Goal: Information Seeking & Learning: Learn about a topic

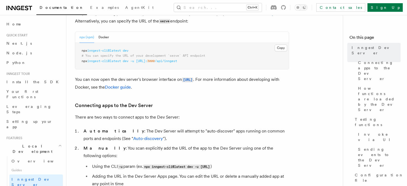
scroll to position [53, 0]
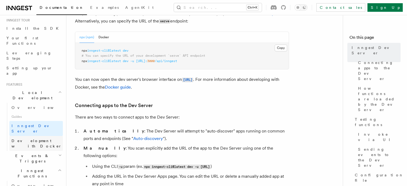
click at [31, 138] on span "Development with Docker" at bounding box center [36, 143] width 50 height 10
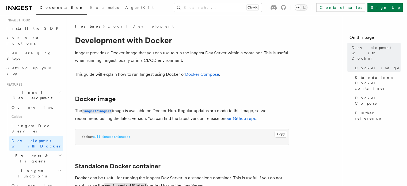
scroll to position [134, 0]
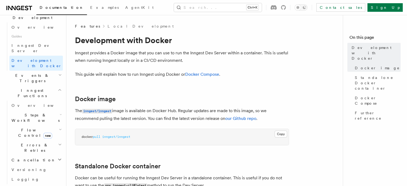
click at [36, 112] on span "Steps & Workflows" at bounding box center [34, 117] width 50 height 11
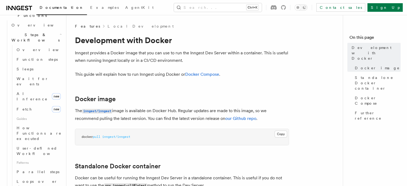
scroll to position [267, 0]
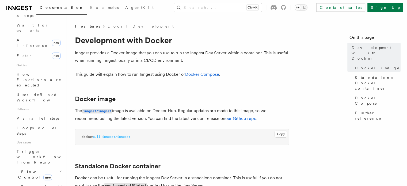
click at [31, 184] on span "Errors & Retries" at bounding box center [33, 189] width 49 height 11
click at [24, 167] on h2 "Flow Control new" at bounding box center [35, 174] width 53 height 15
click at [28, 182] on link "Overview" at bounding box center [38, 187] width 48 height 10
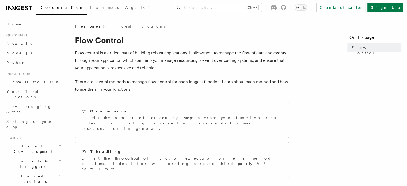
scroll to position [107, 0]
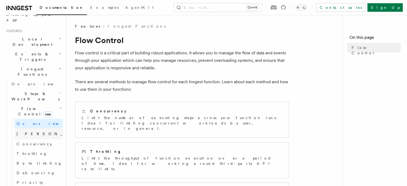
click at [30, 128] on link "Singleton new" at bounding box center [38, 133] width 48 height 11
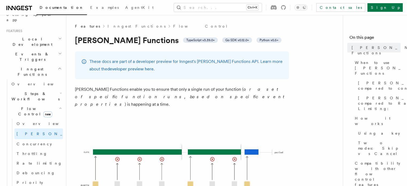
click at [128, 69] on link "developer preview here" at bounding box center [130, 68] width 46 height 5
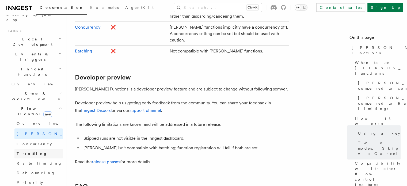
scroll to position [134, 0]
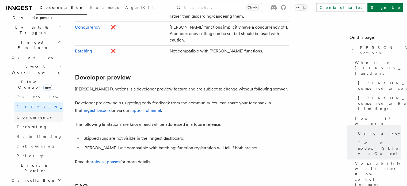
click at [41, 112] on link "Concurrency" at bounding box center [38, 117] width 48 height 10
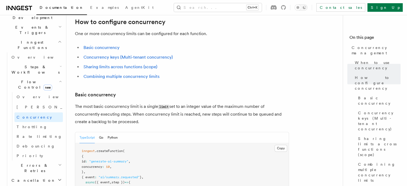
scroll to position [374, 0]
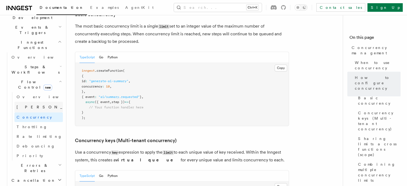
click at [23, 105] on span "[PERSON_NAME]" at bounding box center [56, 107] width 78 height 4
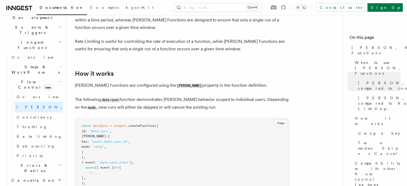
scroll to position [428, 0]
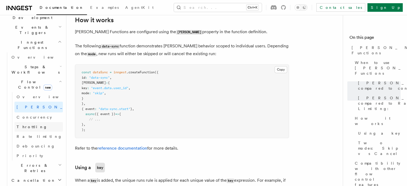
click at [27, 125] on span "Throttling" at bounding box center [32, 127] width 31 height 4
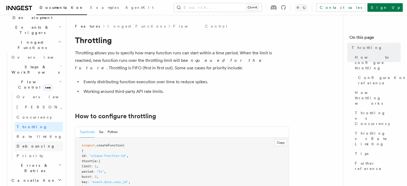
click at [28, 144] on span "Debouncing" at bounding box center [36, 146] width 38 height 4
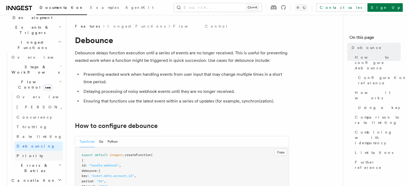
click at [27, 153] on span "Priority" at bounding box center [30, 155] width 26 height 4
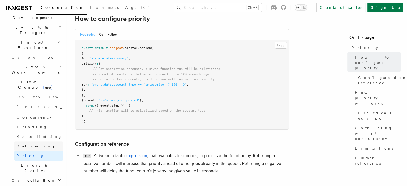
scroll to position [160, 0]
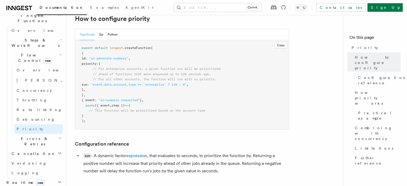
click at [27, 151] on span "Cancellation" at bounding box center [32, 153] width 46 height 5
click at [30, 161] on span "Overview" at bounding box center [44, 163] width 55 height 4
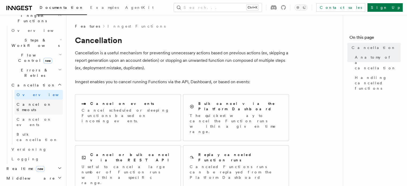
click at [36, 102] on span "Cancel on timeouts" at bounding box center [34, 107] width 35 height 10
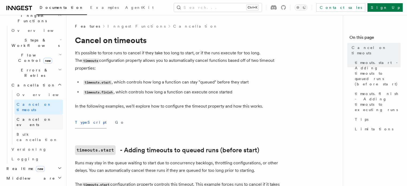
click at [34, 117] on span "Cancel on events" at bounding box center [34, 122] width 35 height 10
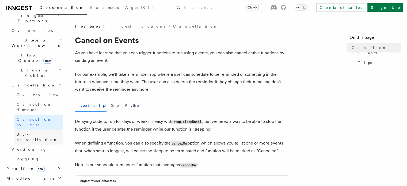
click at [32, 129] on link "Bulk cancellation" at bounding box center [38, 136] width 48 height 15
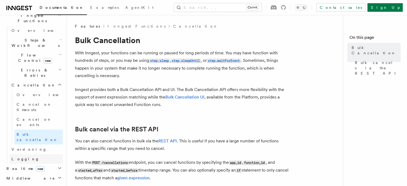
click at [22, 154] on link "Logging" at bounding box center [35, 159] width 53 height 10
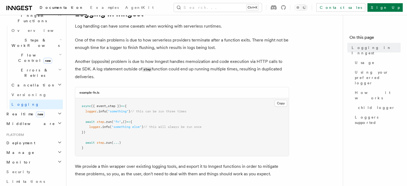
scroll to position [53, 0]
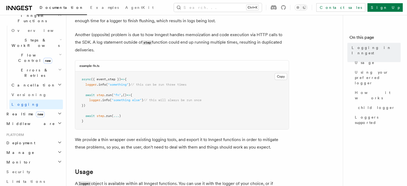
click at [27, 138] on h2 "Deployment" at bounding box center [33, 143] width 59 height 10
click at [27, 150] on span "Overview" at bounding box center [38, 152] width 55 height 4
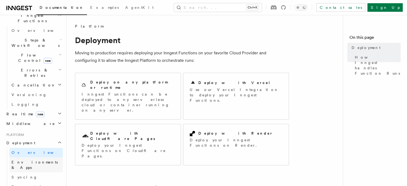
click at [28, 160] on span "Environments & Apps" at bounding box center [34, 165] width 46 height 10
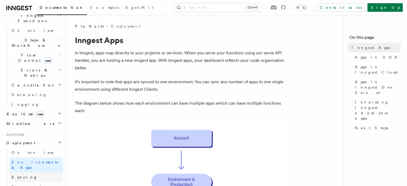
click at [28, 172] on link "Syncing" at bounding box center [35, 177] width 53 height 10
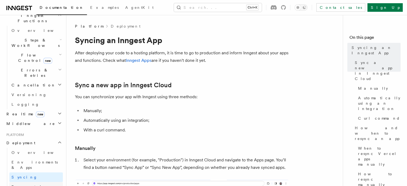
click at [28, 182] on link "Event keys" at bounding box center [35, 187] width 53 height 10
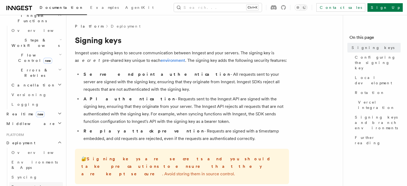
click at [31, 182] on link "Event keys" at bounding box center [35, 187] width 53 height 10
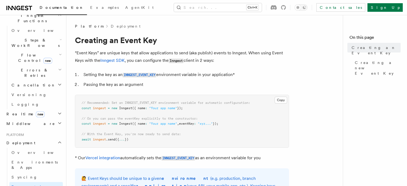
scroll to position [27, 0]
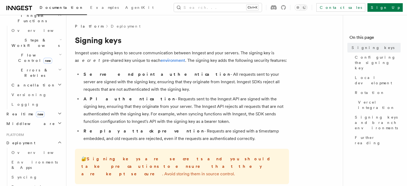
scroll to position [214, 0]
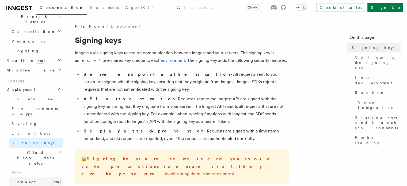
click at [24, 180] on span "Connect" at bounding box center [23, 182] width 24 height 4
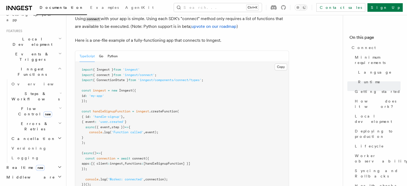
scroll to position [27, 0]
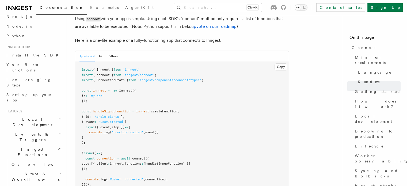
click at [28, 117] on span "Local Development" at bounding box center [31, 122] width 54 height 11
click at [28, 132] on span "Overview" at bounding box center [38, 134] width 55 height 4
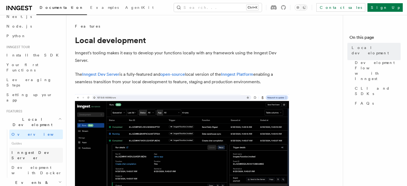
click at [29, 150] on span "Inngest Dev Server" at bounding box center [34, 155] width 46 height 10
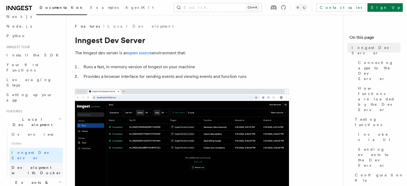
click at [30, 165] on span "Development with Docker" at bounding box center [36, 170] width 51 height 11
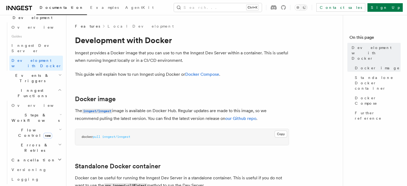
scroll to position [187, 0]
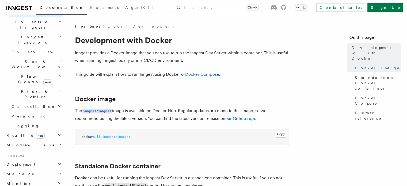
click at [21, 133] on span "Realtime new" at bounding box center [24, 135] width 40 height 5
click at [21, 143] on span "Overview" at bounding box center [38, 145] width 55 height 4
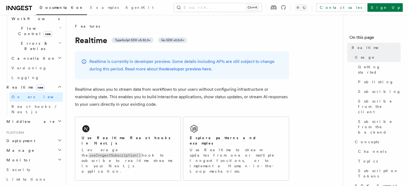
scroll to position [27, 0]
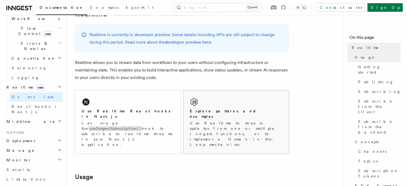
click at [229, 108] on h2 "Explore patterns and examples" at bounding box center [236, 113] width 92 height 11
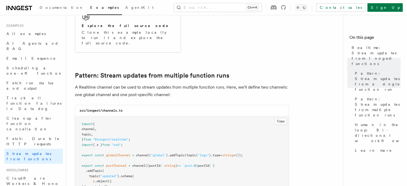
scroll to position [481, 0]
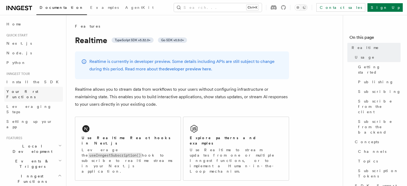
click at [29, 92] on span "Your first Functions" at bounding box center [22, 94] width 32 height 10
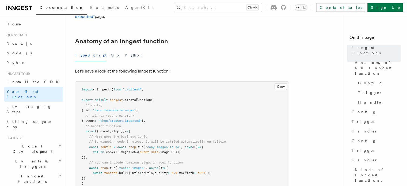
scroll to position [107, 0]
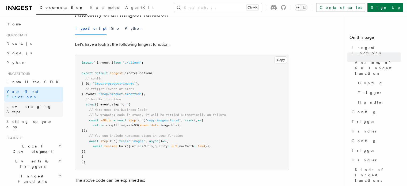
click at [33, 104] on span "Leveraging Steps" at bounding box center [28, 109] width 45 height 10
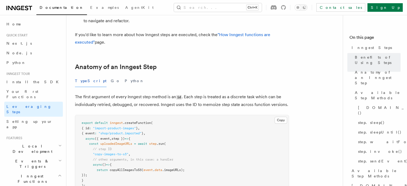
scroll to position [214, 0]
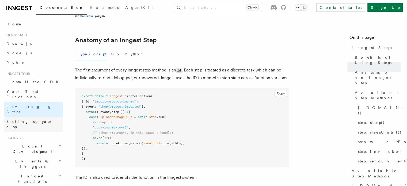
click at [31, 119] on span "Setting up your app" at bounding box center [29, 124] width 46 height 10
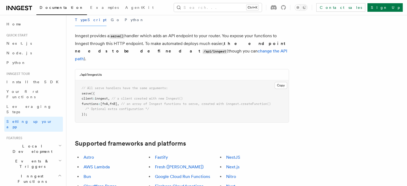
scroll to position [241, 0]
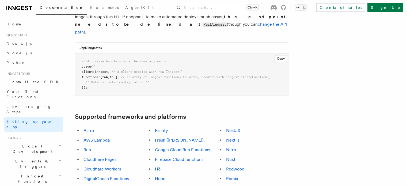
click at [22, 143] on span "Local Development" at bounding box center [31, 148] width 54 height 11
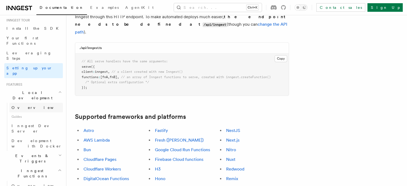
click at [30, 103] on link "Overview" at bounding box center [35, 108] width 53 height 10
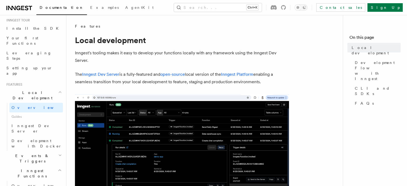
click at [36, 90] on span "Local Development" at bounding box center [31, 95] width 54 height 11
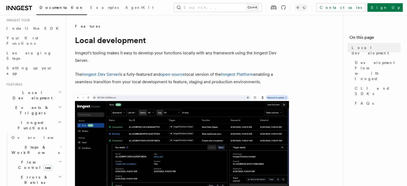
click at [34, 105] on span "Events & Triggers" at bounding box center [31, 110] width 54 height 11
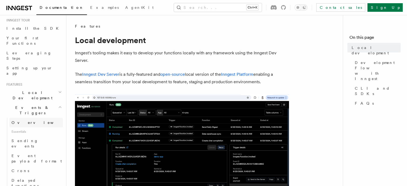
click at [33, 118] on link "Overview" at bounding box center [35, 123] width 53 height 10
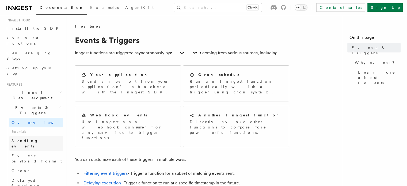
click at [30, 138] on span "Sending events" at bounding box center [24, 143] width 27 height 10
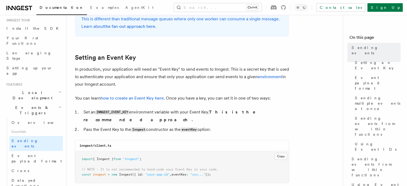
scroll to position [454, 0]
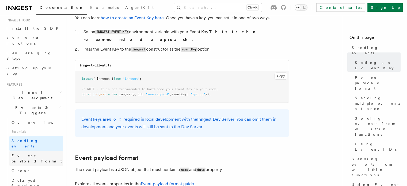
click at [27, 153] on span "Event payload format" at bounding box center [36, 158] width 50 height 10
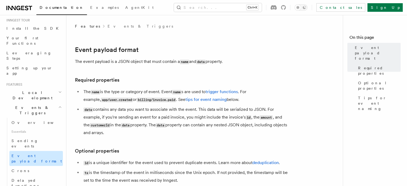
scroll to position [80, 0]
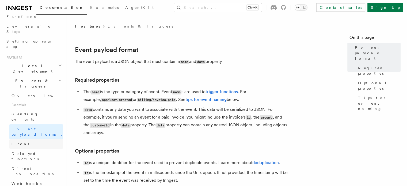
click at [40, 139] on link "Crons" at bounding box center [35, 144] width 53 height 10
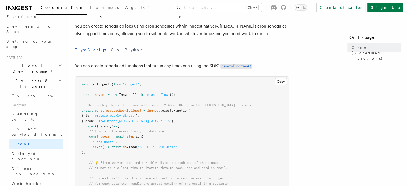
scroll to position [53, 0]
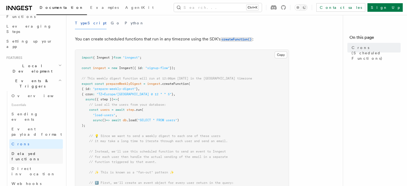
click at [41, 149] on link "Delayed functions" at bounding box center [35, 156] width 53 height 15
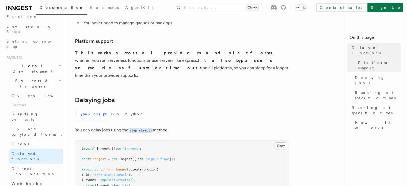
scroll to position [214, 0]
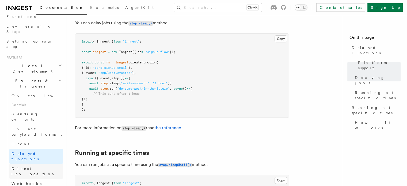
click at [27, 166] on span "Direct invocation" at bounding box center [33, 171] width 44 height 10
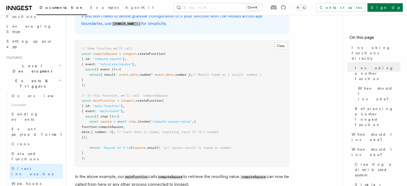
scroll to position [107, 0]
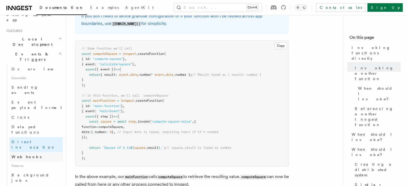
click at [40, 152] on link "Webhooks" at bounding box center [35, 157] width 53 height 10
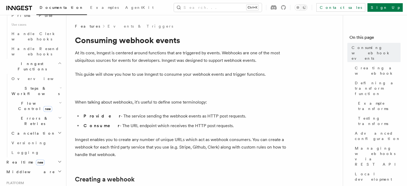
scroll to position [450, 0]
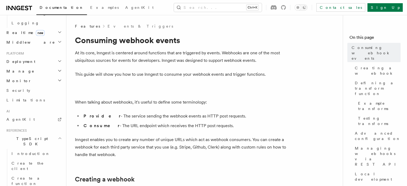
scroll to position [530, 0]
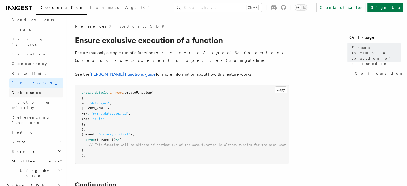
scroll to position [388, 0]
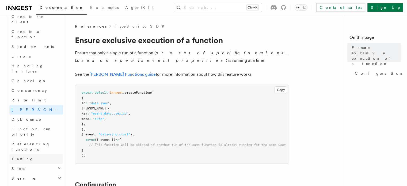
click at [22, 157] on span "Testing" at bounding box center [22, 159] width 22 height 4
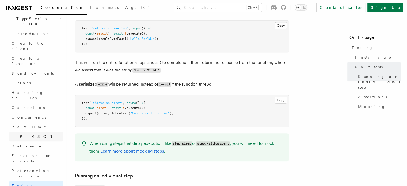
scroll to position [335, 0]
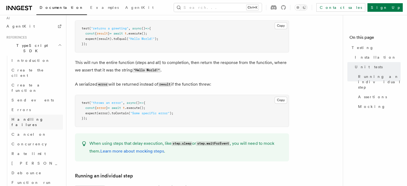
click at [29, 117] on span "Handling failures" at bounding box center [27, 122] width 32 height 10
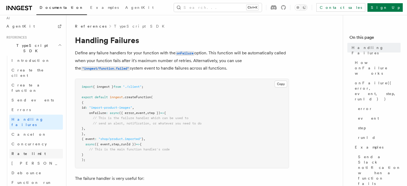
scroll to position [281, 0]
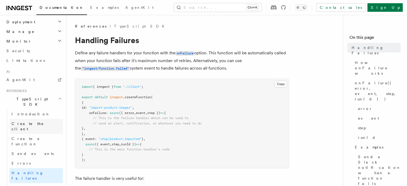
click at [34, 121] on span "Create the client" at bounding box center [36, 126] width 51 height 11
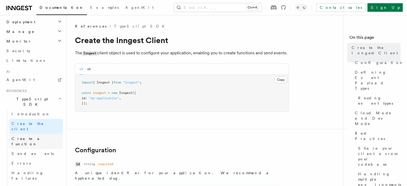
click at [32, 136] on span "Create a function" at bounding box center [27, 141] width 32 height 10
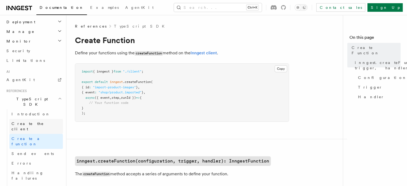
click at [35, 121] on span "Create the client" at bounding box center [27, 126] width 32 height 10
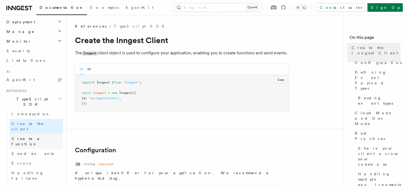
click at [34, 136] on span "Create a function" at bounding box center [27, 141] width 32 height 10
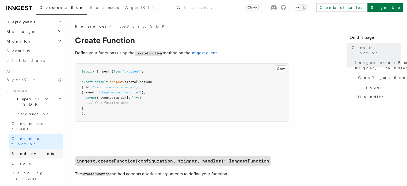
click at [32, 149] on link "Send events" at bounding box center [35, 154] width 53 height 10
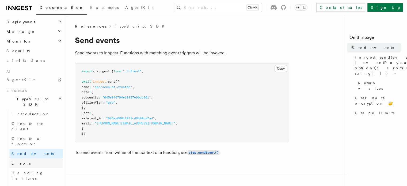
click at [31, 158] on link "Errors" at bounding box center [35, 163] width 53 height 10
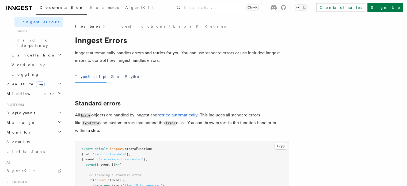
scroll to position [308, 0]
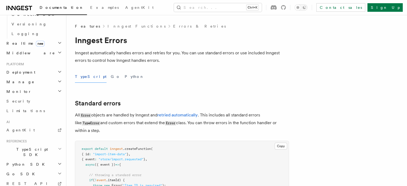
click at [31, 144] on h2 "TypeScript SDK" at bounding box center [33, 151] width 59 height 15
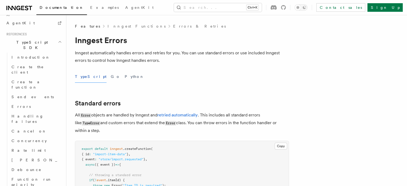
scroll to position [442, 0]
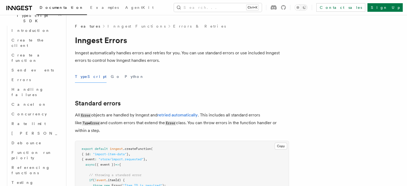
click at [27, 165] on span "Referencing functions" at bounding box center [30, 170] width 38 height 10
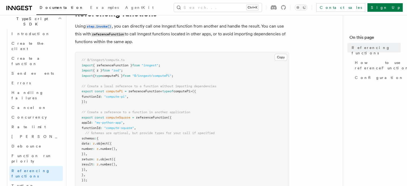
scroll to position [53, 0]
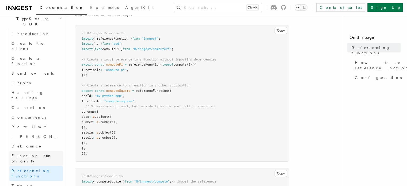
click at [41, 153] on span "Function run priority" at bounding box center [31, 158] width 40 height 10
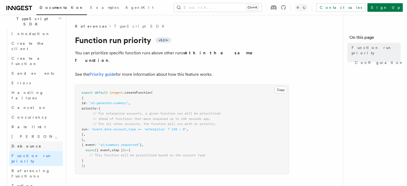
click at [34, 141] on link "Debounce" at bounding box center [35, 146] width 53 height 10
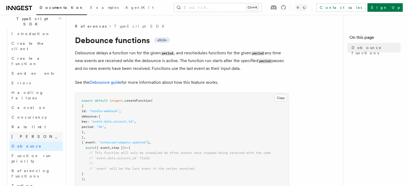
click at [31, 132] on link "Singleton" at bounding box center [35, 137] width 53 height 10
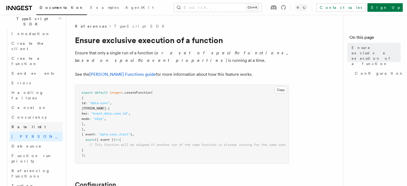
click at [31, 122] on link "Rate limit" at bounding box center [35, 127] width 53 height 10
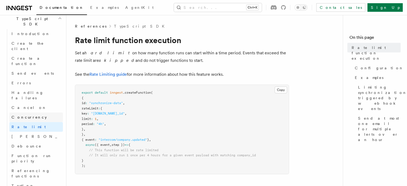
click at [31, 115] on span "Concurrency" at bounding box center [28, 117] width 35 height 4
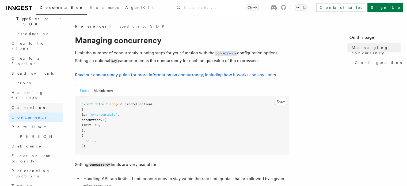
click at [31, 103] on link "Cancel on" at bounding box center [35, 108] width 53 height 10
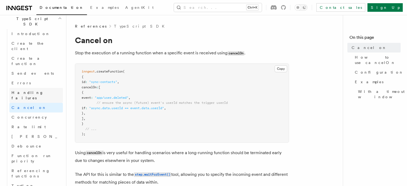
click at [30, 90] on span "Handling failures" at bounding box center [27, 95] width 32 height 10
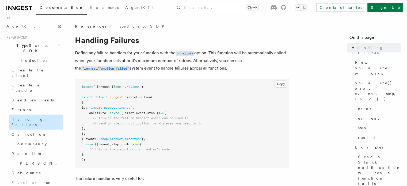
scroll to position [308, 0]
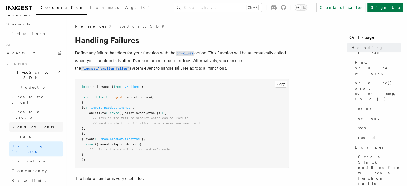
click at [29, 125] on span "Send events" at bounding box center [32, 127] width 42 height 4
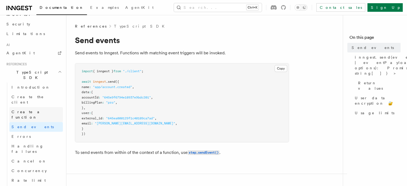
click at [34, 109] on span "Create a function" at bounding box center [36, 114] width 51 height 11
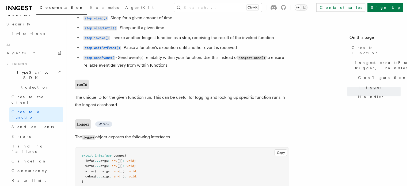
scroll to position [1290, 0]
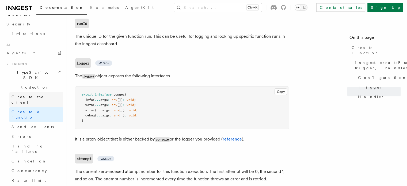
click at [16, 92] on link "Create the client" at bounding box center [35, 99] width 53 height 15
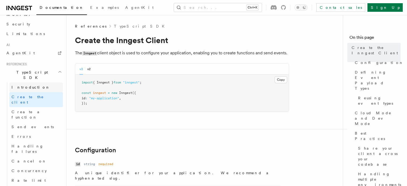
click at [33, 82] on link "Introduction" at bounding box center [35, 87] width 53 height 10
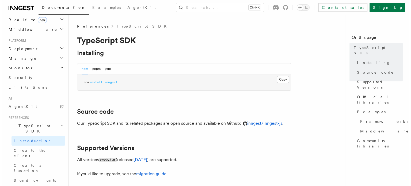
scroll to position [228, 0]
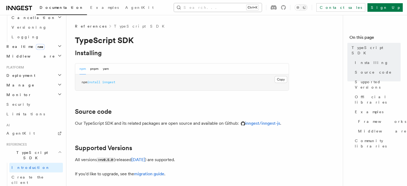
click at [242, 9] on button "Search... Ctrl+K" at bounding box center [218, 7] width 88 height 9
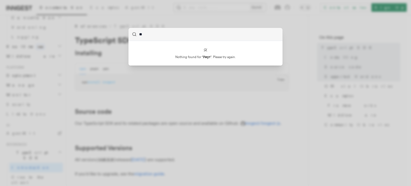
type input "*"
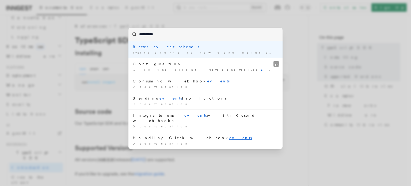
type input "**********"
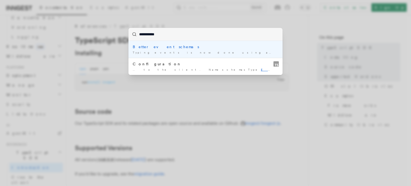
click at [145, 47] on div "Better event schemas" at bounding box center [205, 46] width 145 height 5
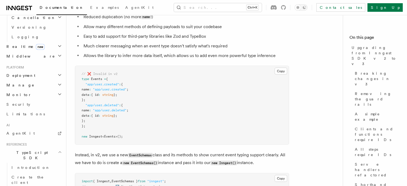
scroll to position [3069, 0]
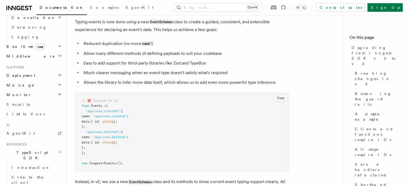
click at [91, 104] on span at bounding box center [90, 106] width 2 height 4
click at [92, 104] on span "Events" at bounding box center [96, 106] width 11 height 4
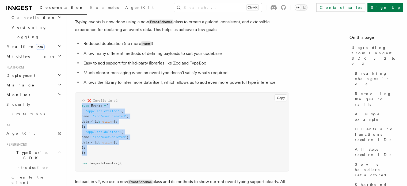
drag, startPoint x: 92, startPoint y: 98, endPoint x: 86, endPoint y: 147, distance: 49.3
click at [86, 147] on pre "// ❌ Invalid in v2 type Events = { "app/user.created" : { name : "app/user.crea…" at bounding box center [181, 132] width 213 height 79
copy code "type Events = { "app/user.created" : { name : "app/user.created" ; data : { id …"
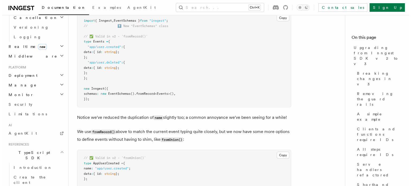
scroll to position [3123, 0]
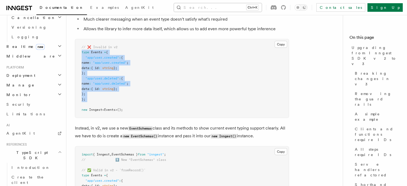
click at [206, 11] on button "Search... Ctrl+K" at bounding box center [218, 7] width 88 height 9
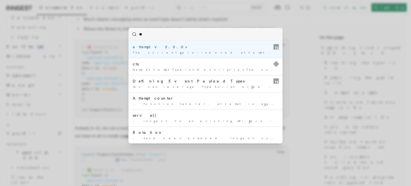
type input "***"
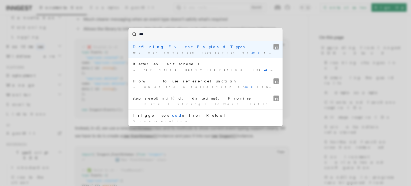
click at [190, 51] on div "You can leverage TypeScript or Zod to define your …" at bounding box center [205, 53] width 145 height 4
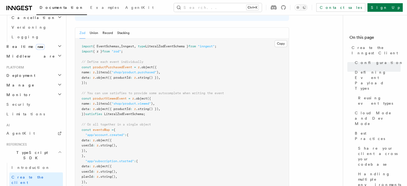
scroll to position [515, 0]
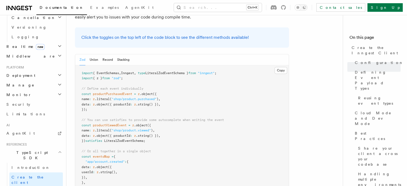
click at [120, 139] on span "LiteralZodEventSchema" at bounding box center [123, 141] width 39 height 4
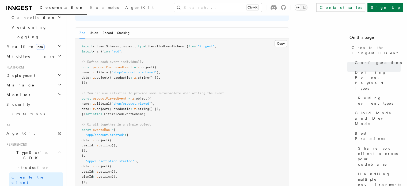
click at [86, 122] on span "// Or all together in a single object" at bounding box center [116, 124] width 69 height 4
click at [84, 82] on pre "import { EventSchemas , Inngest , type LiteralZodEventSchema } from "inngest" ;…" at bounding box center [181, 134] width 213 height 193
drag, startPoint x: 84, startPoint y: 82, endPoint x: 149, endPoint y: 83, distance: 64.7
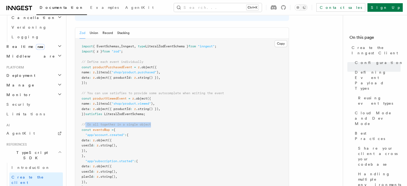
click at [149, 83] on pre "import { EventSchemas , Inngest , type LiteralZodEventSchema } from "inngest" ;…" at bounding box center [181, 134] width 213 height 193
click at [153, 83] on pre "import { EventSchemas , Inngest , type LiteralZodEventSchema } from "inngest" ;…" at bounding box center [181, 134] width 213 height 193
drag, startPoint x: 153, startPoint y: 83, endPoint x: 149, endPoint y: 83, distance: 3.5
click at [153, 83] on pre "import { EventSchemas , Inngest , type LiteralZodEventSchema } from "inngest" ;…" at bounding box center [181, 134] width 213 height 193
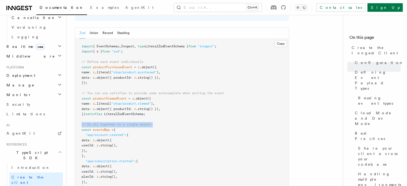
click at [143, 122] on span "// Or all together in a single object" at bounding box center [116, 124] width 69 height 4
click at [146, 82] on pre "import { EventSchemas , Inngest , type LiteralZodEventSchema } from "inngest" ;…" at bounding box center [181, 134] width 213 height 193
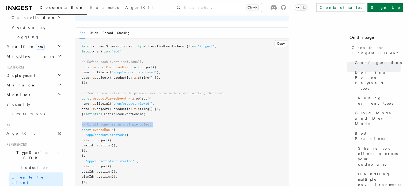
drag, startPoint x: 146, startPoint y: 82, endPoint x: 139, endPoint y: 82, distance: 7.2
click at [146, 82] on pre "import { EventSchemas , Inngest , type LiteralZodEventSchema } from "inngest" ;…" at bounding box center [181, 134] width 213 height 193
click at [138, 82] on pre "import { EventSchemas , Inngest , type LiteralZodEventSchema } from "inngest" ;…" at bounding box center [181, 134] width 213 height 193
click at [138, 81] on pre "import { EventSchemas , Inngest , type LiteralZodEventSchema } from "inngest" ;…" at bounding box center [181, 134] width 213 height 193
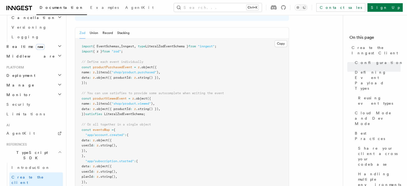
click at [153, 81] on pre "import { EventSchemas , Inngest , type LiteralZodEventSchema } from "inngest" ;…" at bounding box center [181, 134] width 213 height 193
click at [138, 81] on pre "import { EventSchemas , Inngest , type LiteralZodEventSchema } from "inngest" ;…" at bounding box center [181, 134] width 213 height 193
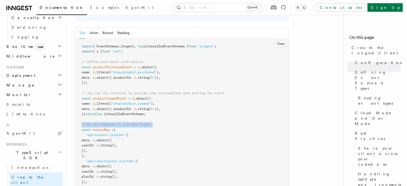
click at [138, 81] on pre "import { EventSchemas , Inngest , type LiteralZodEventSchema } from "inngest" ;…" at bounding box center [181, 134] width 213 height 193
click at [146, 122] on span "// Or all together in a single object" at bounding box center [116, 124] width 69 height 4
click at [135, 122] on span "// Or all together in a single object" at bounding box center [116, 124] width 69 height 4
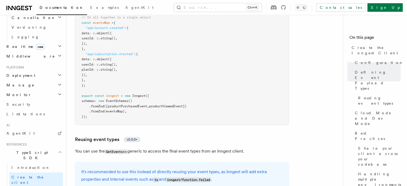
scroll to position [728, 0]
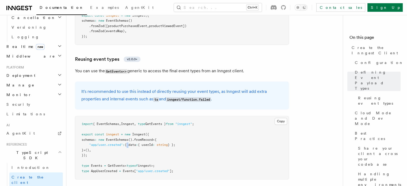
drag, startPoint x: 153, startPoint y: 91, endPoint x: 129, endPoint y: 107, distance: 29.1
click at [129, 116] on pre "import { EventSchemas , Inngest , type GetEvents } from "inngest" ; export cons…" at bounding box center [181, 147] width 213 height 63
click at [154, 116] on pre "import { EventSchemas , Inngest , type GetEvents } from "inngest" ; export cons…" at bounding box center [181, 147] width 213 height 63
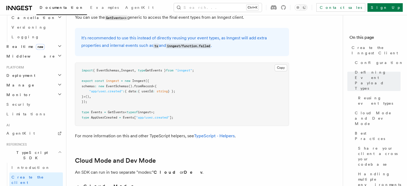
scroll to position [755, 0]
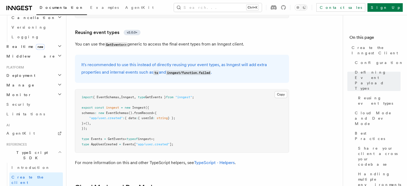
click at [118, 137] on span "GetEvents" at bounding box center [116, 139] width 17 height 4
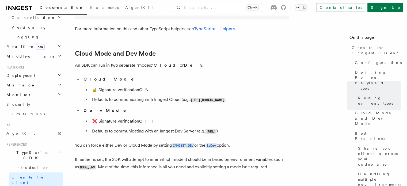
scroll to position [862, 0]
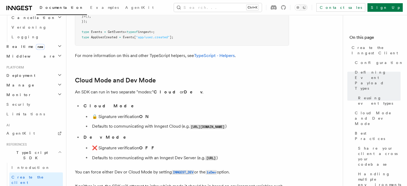
click at [116, 113] on li "🔒 Signature verification ON" at bounding box center [189, 116] width 198 height 7
click at [114, 113] on li "🔒 Signature verification ON" at bounding box center [189, 116] width 198 height 7
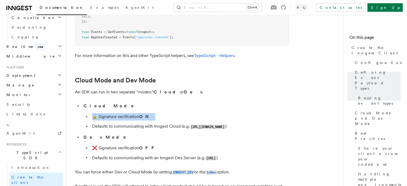
click at [114, 113] on li "🔒 Signature verification ON" at bounding box center [189, 116] width 198 height 7
click at [106, 133] on li "Dev Mode ❌ Signature verification OFF Defaults to communicating with an Inngest…" at bounding box center [185, 147] width 207 height 28
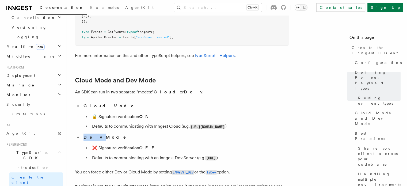
click at [106, 133] on li "Dev Mode ❌ Signature verification OFF Defaults to communicating with an Inngest…" at bounding box center [185, 147] width 207 height 28
click at [107, 144] on li "❌ Signature verification OFF" at bounding box center [189, 147] width 198 height 7
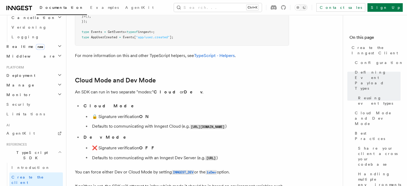
click at [109, 154] on li "Defaults to communicating with an Inngest Dev Server (e.g. http://localhost:828…" at bounding box center [189, 158] width 198 height 8
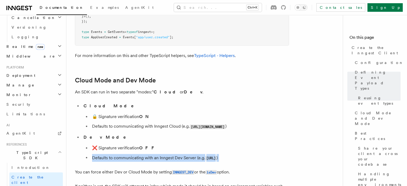
click at [109, 154] on li "Defaults to communicating with an Inngest Dev Server (e.g. http://localhost:828…" at bounding box center [189, 158] width 198 height 8
click at [142, 154] on li "Defaults to communicating with an Inngest Dev Server (e.g. http://localhost:828…" at bounding box center [189, 158] width 198 height 8
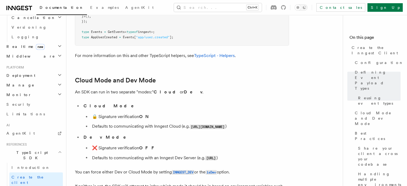
click at [166, 154] on li "Defaults to communicating with an Inngest Dev Server (e.g. http://localhost:828…" at bounding box center [189, 158] width 198 height 8
drag, startPoint x: 166, startPoint y: 118, endPoint x: 191, endPoint y: 118, distance: 25.1
click at [191, 154] on li "Defaults to communicating with an Inngest Dev Server (e.g. http://localhost:828…" at bounding box center [189, 158] width 198 height 8
click at [156, 122] on li "Defaults to communicating with Inngest Cloud (e.g. https://api.inngest.com )" at bounding box center [189, 126] width 198 height 8
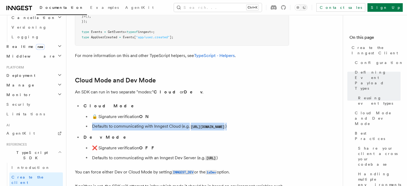
drag, startPoint x: 156, startPoint y: 85, endPoint x: 138, endPoint y: 87, distance: 17.7
click at [155, 122] on li "Defaults to communicating with Inngest Cloud (e.g. https://api.inngest.com )" at bounding box center [189, 126] width 198 height 8
click at [138, 122] on li "Defaults to communicating with Inngest Cloud (e.g. https://api.inngest.com )" at bounding box center [189, 126] width 198 height 8
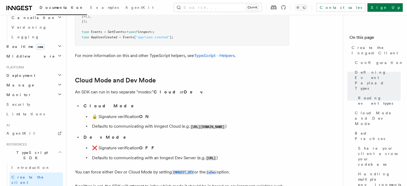
click at [138, 122] on li "Defaults to communicating with Inngest Cloud (e.g. https://api.inngest.com )" at bounding box center [189, 126] width 198 height 8
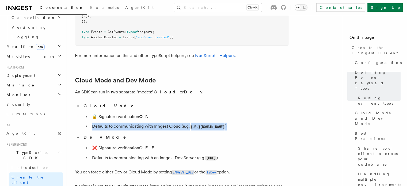
click at [138, 122] on li "Defaults to communicating with Inngest Cloud (e.g. https://api.inngest.com )" at bounding box center [189, 126] width 198 height 8
click at [154, 122] on li "Defaults to communicating with Inngest Cloud (e.g. https://api.inngest.com )" at bounding box center [189, 126] width 198 height 8
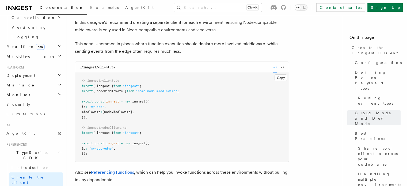
scroll to position [1290, 0]
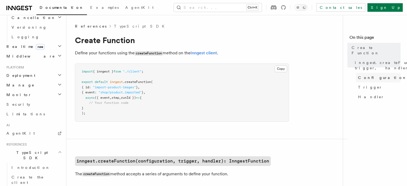
click at [358, 75] on span "Configuration" at bounding box center [382, 77] width 49 height 5
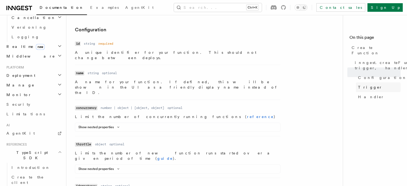
click at [355, 82] on link "Trigger" at bounding box center [377, 87] width 45 height 10
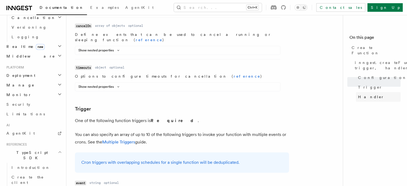
click at [355, 92] on link "Handler" at bounding box center [377, 97] width 45 height 10
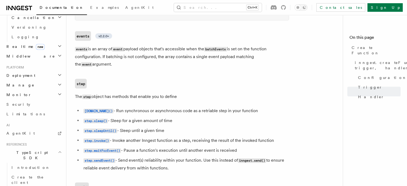
scroll to position [1180, 0]
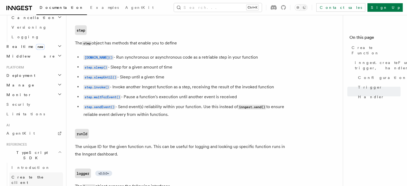
click at [29, 174] on span "Create the client" at bounding box center [36, 179] width 51 height 11
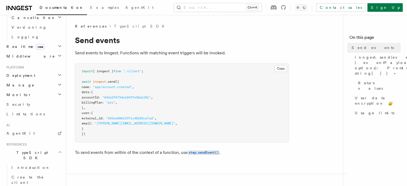
scroll to position [27, 0]
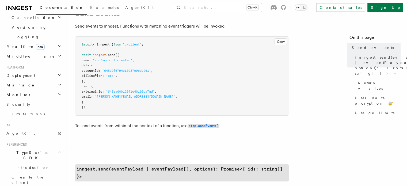
click at [83, 125] on p "To send events from within of the context of a function, use step.sendEvent() ." at bounding box center [182, 126] width 214 height 8
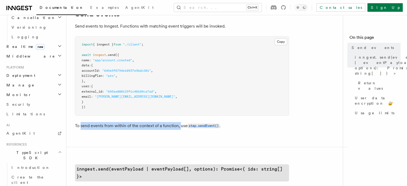
drag, startPoint x: 83, startPoint y: 125, endPoint x: 179, endPoint y: 125, distance: 95.4
click at [179, 125] on p "To send events from within of the context of a function, use step.sendEvent() ." at bounding box center [182, 126] width 214 height 8
click at [180, 125] on p "To send events from within of the context of a function, use step.sendEvent() ." at bounding box center [182, 126] width 214 height 8
drag, startPoint x: 180, startPoint y: 125, endPoint x: 76, endPoint y: 123, distance: 104.0
click at [76, 123] on p "To send events from within of the context of a function, use step.sendEvent() ." at bounding box center [182, 126] width 214 height 8
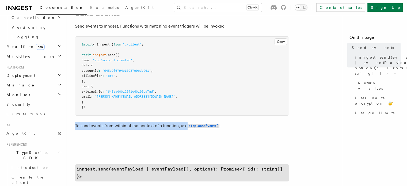
click at [76, 123] on p "To send events from within of the context of a function, use step.sendEvent() ." at bounding box center [182, 126] width 214 height 8
drag, startPoint x: 76, startPoint y: 123, endPoint x: 182, endPoint y: 124, distance: 106.4
click at [182, 124] on p "To send events from within of the context of a function, use step.sendEvent() ." at bounding box center [182, 126] width 214 height 8
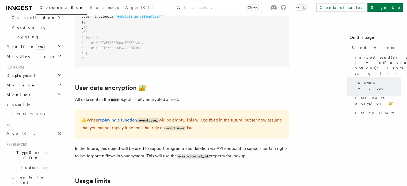
scroll to position [668, 0]
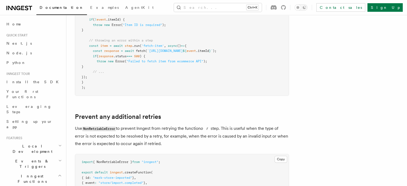
scroll to position [267, 0]
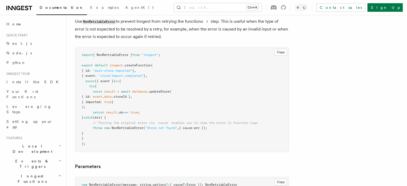
click at [108, 69] on span ""mark-store-imported"" at bounding box center [112, 71] width 39 height 4
drag, startPoint x: 108, startPoint y: 69, endPoint x: 133, endPoint y: 70, distance: 25.1
click at [132, 70] on span ""mark-store-imported"" at bounding box center [112, 71] width 39 height 4
drag, startPoint x: 135, startPoint y: 70, endPoint x: 107, endPoint y: 70, distance: 28.3
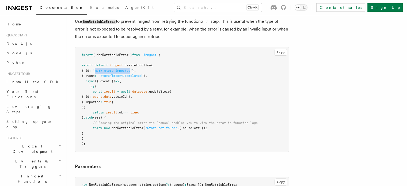
click at [107, 70] on span ""mark-store-imported"" at bounding box center [112, 71] width 39 height 4
drag, startPoint x: 107, startPoint y: 70, endPoint x: 134, endPoint y: 72, distance: 27.0
click at [132, 72] on span ""mark-store-imported"" at bounding box center [112, 71] width 39 height 4
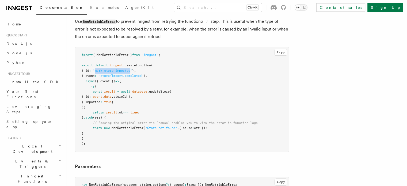
drag, startPoint x: 134, startPoint y: 72, endPoint x: 108, endPoint y: 70, distance: 26.2
click at [108, 70] on span ""mark-store-imported"" at bounding box center [112, 71] width 39 height 4
drag, startPoint x: 108, startPoint y: 70, endPoint x: 134, endPoint y: 72, distance: 26.2
click at [132, 72] on span ""mark-store-imported"" at bounding box center [112, 71] width 39 height 4
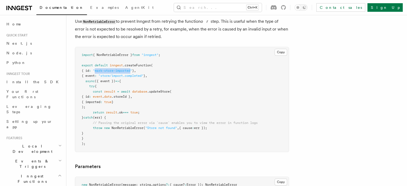
click at [132, 71] on span ""mark-store-imported"" at bounding box center [112, 71] width 39 height 4
drag, startPoint x: 135, startPoint y: 71, endPoint x: 106, endPoint y: 70, distance: 28.9
click at [108, 70] on span ""mark-store-imported"" at bounding box center [112, 71] width 39 height 4
click at [106, 70] on span ""mark-store-imported"" at bounding box center [112, 71] width 39 height 4
drag, startPoint x: 106, startPoint y: 70, endPoint x: 134, endPoint y: 70, distance: 28.1
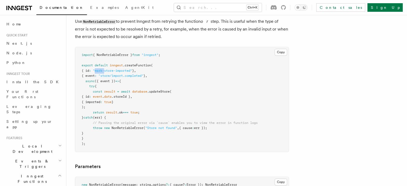
click at [132, 70] on span ""mark-store-imported"" at bounding box center [112, 71] width 39 height 4
drag, startPoint x: 134, startPoint y: 70, endPoint x: 111, endPoint y: 69, distance: 22.7
click at [112, 69] on span ""mark-store-imported"" at bounding box center [112, 71] width 39 height 4
click at [111, 69] on span ""mark-store-imported"" at bounding box center [112, 71] width 39 height 4
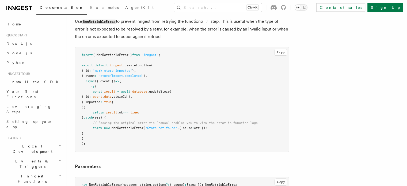
click at [108, 69] on span ""mark-store-imported"" at bounding box center [112, 71] width 39 height 4
drag, startPoint x: 108, startPoint y: 69, endPoint x: 138, endPoint y: 70, distance: 29.9
click at [132, 70] on span ""mark-store-imported"" at bounding box center [112, 71] width 39 height 4
drag, startPoint x: 139, startPoint y: 70, endPoint x: 112, endPoint y: 70, distance: 27.0
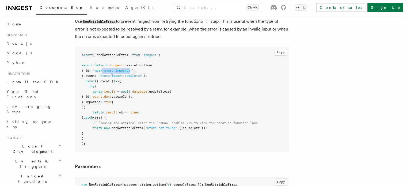
click at [112, 70] on span ""mark-store-imported"" at bounding box center [112, 71] width 39 height 4
click at [107, 69] on span ""mark-store-imported"" at bounding box center [112, 71] width 39 height 4
drag, startPoint x: 107, startPoint y: 69, endPoint x: 136, endPoint y: 71, distance: 28.4
click at [132, 71] on span ""mark-store-imported"" at bounding box center [112, 71] width 39 height 4
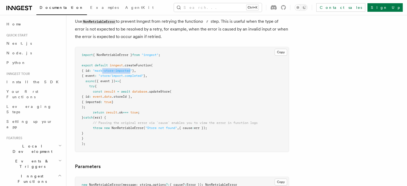
drag, startPoint x: 136, startPoint y: 71, endPoint x: 110, endPoint y: 69, distance: 26.2
click at [112, 70] on span ""mark-store-imported"" at bounding box center [112, 71] width 39 height 4
click at [106, 69] on span ""mark-store-imported"" at bounding box center [112, 71] width 39 height 4
drag, startPoint x: 106, startPoint y: 69, endPoint x: 129, endPoint y: 70, distance: 23.5
click at [127, 70] on span ""mark-store-imported"" at bounding box center [112, 71] width 39 height 4
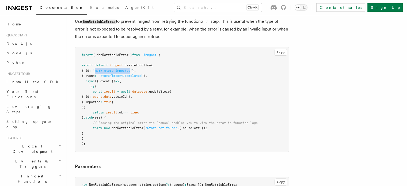
click at [131, 70] on span ""mark-store-imported"" at bounding box center [112, 71] width 39 height 4
drag, startPoint x: 131, startPoint y: 70, endPoint x: 103, endPoint y: 70, distance: 28.1
click at [103, 70] on span ""mark-store-imported"" at bounding box center [112, 71] width 39 height 4
click at [105, 70] on span ""mark-store-imported"" at bounding box center [112, 71] width 39 height 4
drag, startPoint x: 105, startPoint y: 70, endPoint x: 133, endPoint y: 69, distance: 27.3
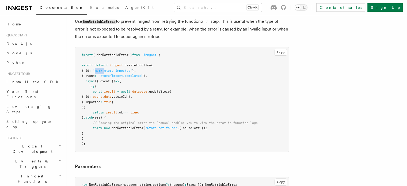
click at [132, 69] on span ""mark-store-imported"" at bounding box center [112, 71] width 39 height 4
drag, startPoint x: 133, startPoint y: 69, endPoint x: 109, endPoint y: 71, distance: 24.1
click at [109, 71] on span ""mark-store-imported"" at bounding box center [112, 71] width 39 height 4
click at [105, 71] on span ""mark-store-imported"" at bounding box center [112, 71] width 39 height 4
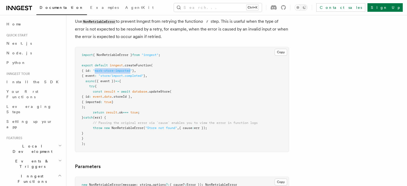
drag, startPoint x: 105, startPoint y: 71, endPoint x: 133, endPoint y: 71, distance: 27.8
click at [132, 71] on span ""mark-store-imported"" at bounding box center [112, 71] width 39 height 4
click at [159, 72] on pre "import { NonRetriableError } from "inngest" ; export default inngest .createFun…" at bounding box center [181, 99] width 213 height 105
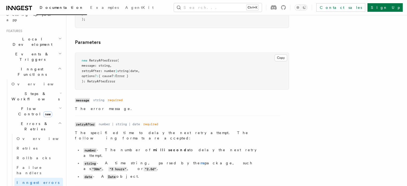
scroll to position [134, 0]
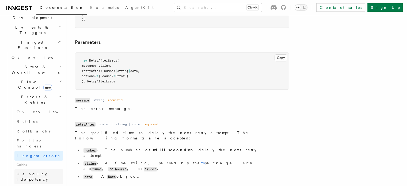
click at [34, 172] on span "Handling idempotency" at bounding box center [33, 177] width 32 height 10
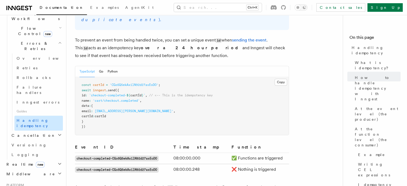
scroll to position [241, 0]
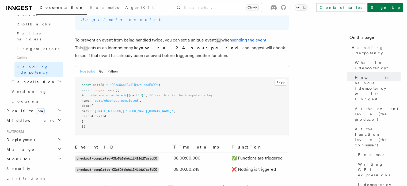
click at [31, 135] on h2 "Deployment" at bounding box center [33, 140] width 59 height 10
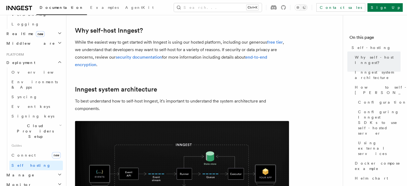
scroll to position [160, 0]
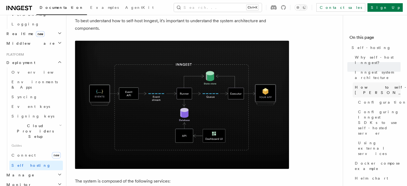
click at [354, 84] on span "How to self-host [PERSON_NAME]" at bounding box center [393, 89] width 78 height 11
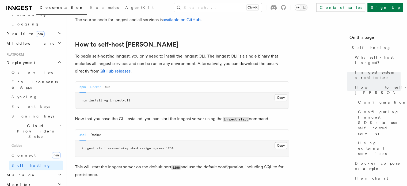
click at [92, 82] on button "Docker" at bounding box center [95, 87] width 10 height 11
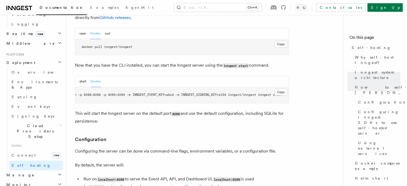
scroll to position [627, 0]
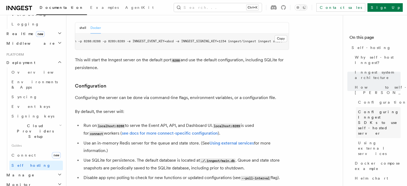
click at [355, 107] on link "Configuring Inngest SDKs to use self-hosted server" at bounding box center [377, 122] width 45 height 31
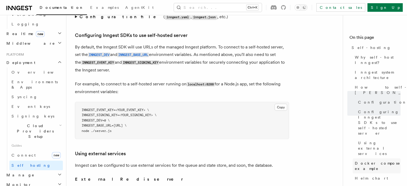
click at [354, 160] on span "Docker compose example" at bounding box center [377, 165] width 46 height 11
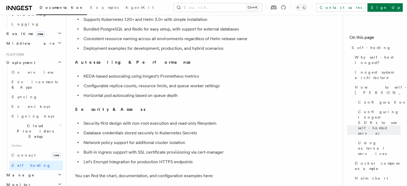
scroll to position [1963, 0]
